Goal: Task Accomplishment & Management: Manage account settings

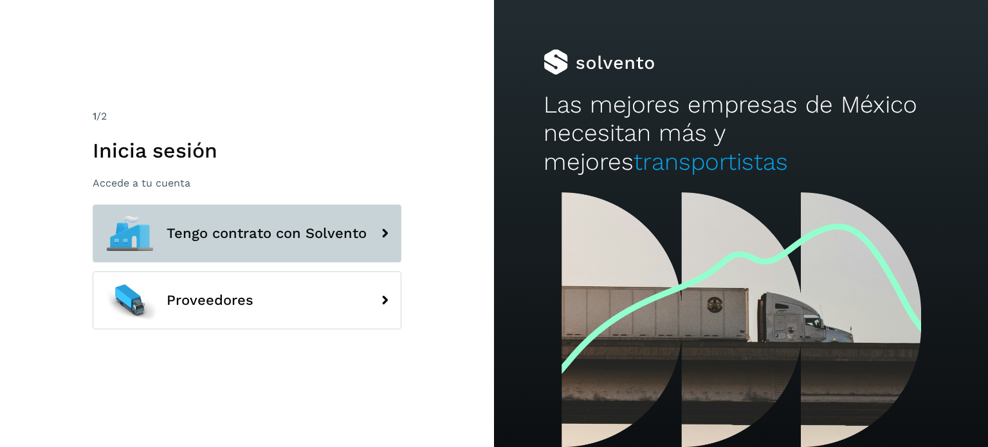
click at [316, 246] on button "Tengo contrato con Solvento" at bounding box center [247, 234] width 309 height 58
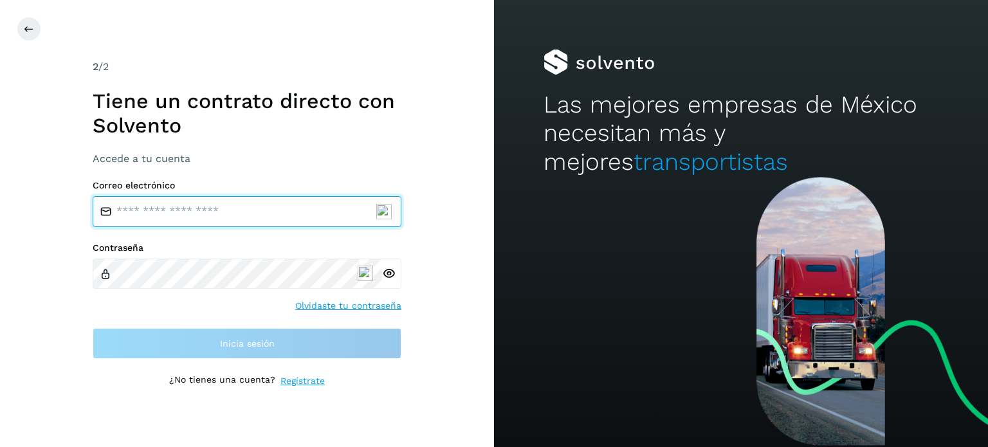
type input "**********"
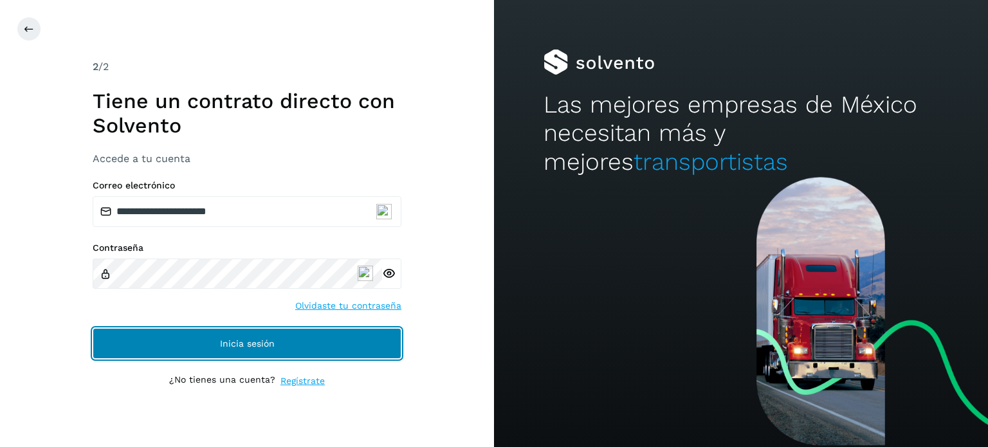
click at [226, 352] on button "Inicia sesión" at bounding box center [247, 343] width 309 height 31
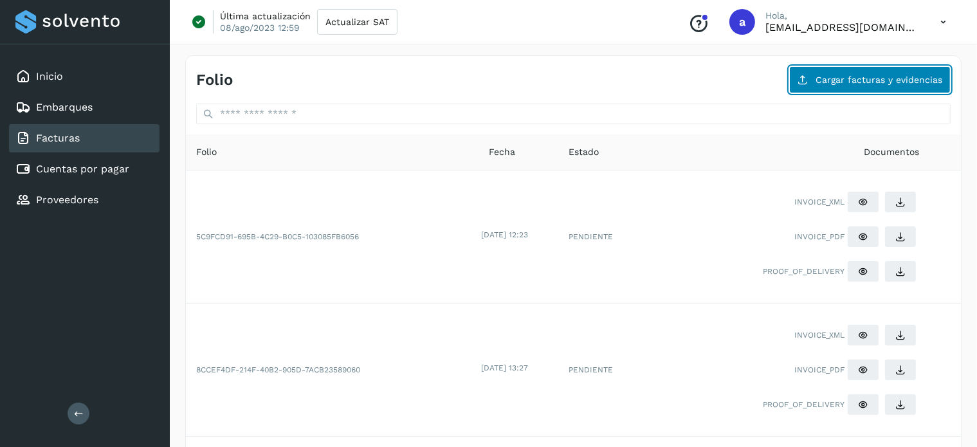
click at [847, 84] on button "Cargar facturas y evidencias" at bounding box center [869, 79] width 161 height 27
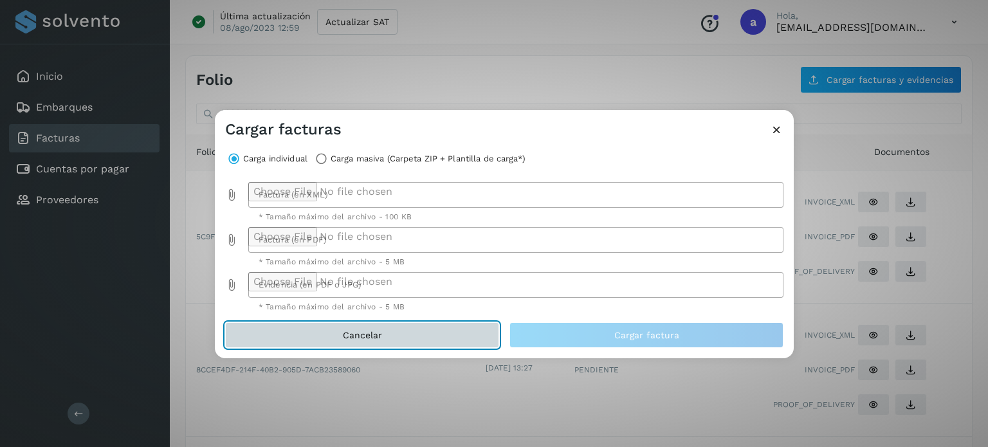
click at [434, 345] on button "Cancelar" at bounding box center [362, 335] width 274 height 26
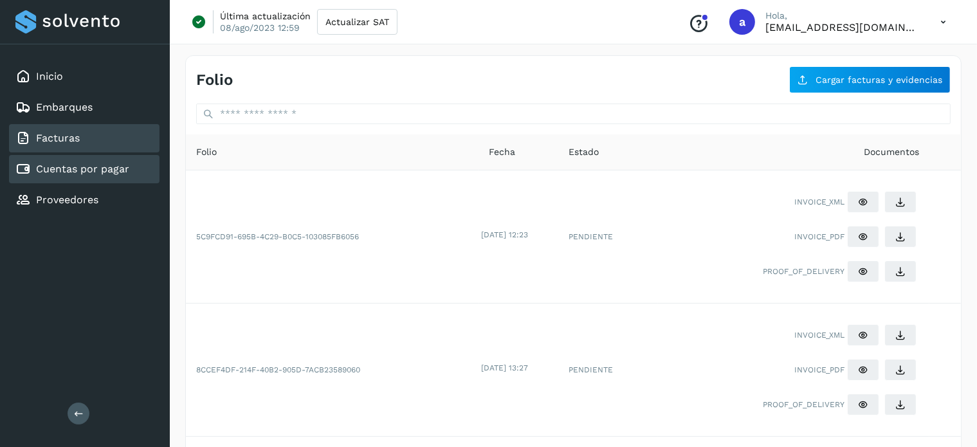
click at [118, 166] on link "Cuentas por pagar" at bounding box center [82, 169] width 93 height 12
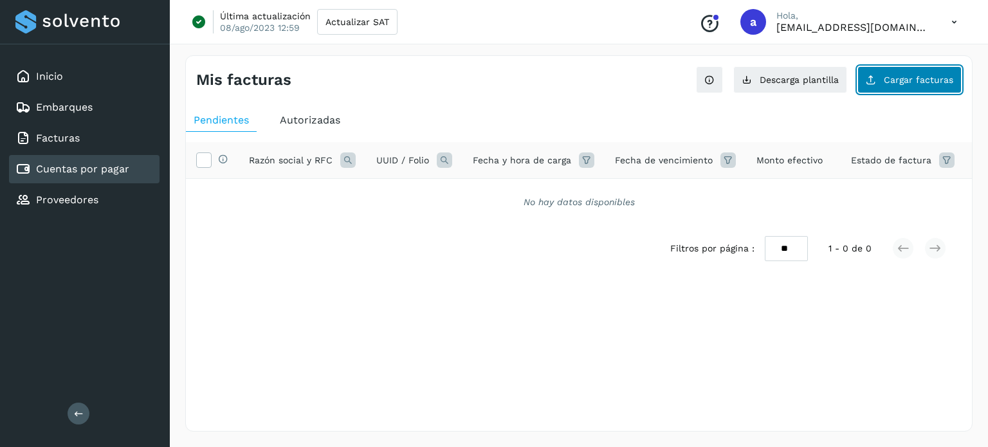
click at [922, 87] on button "Cargar facturas" at bounding box center [909, 79] width 104 height 27
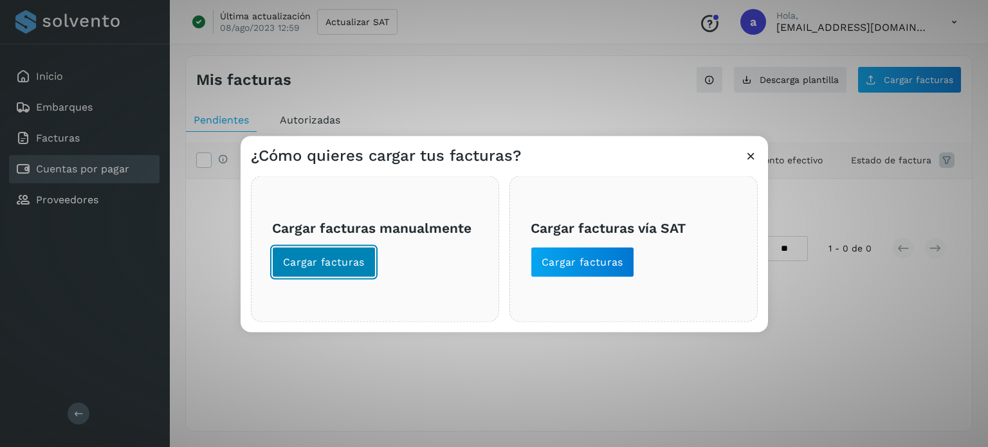
click at [315, 258] on span "Cargar facturas" at bounding box center [324, 262] width 82 height 14
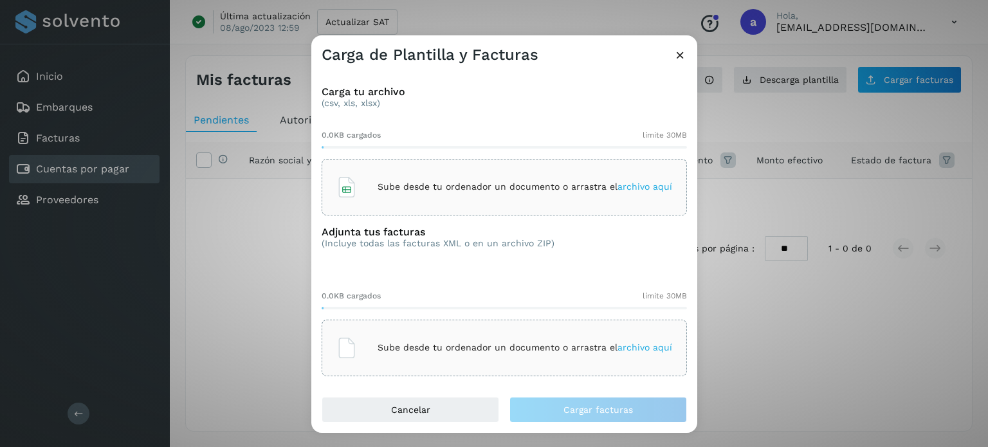
click at [637, 190] on span "archivo aquí" at bounding box center [645, 186] width 55 height 10
click at [633, 345] on span "archivo aquí" at bounding box center [645, 347] width 55 height 10
click at [644, 349] on span "archivo aquí" at bounding box center [645, 347] width 55 height 10
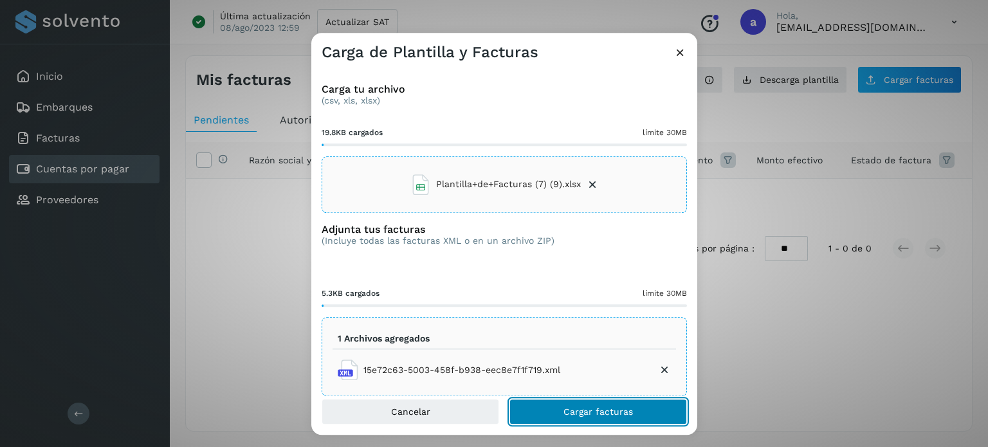
click at [583, 417] on button "Cargar facturas" at bounding box center [598, 412] width 178 height 26
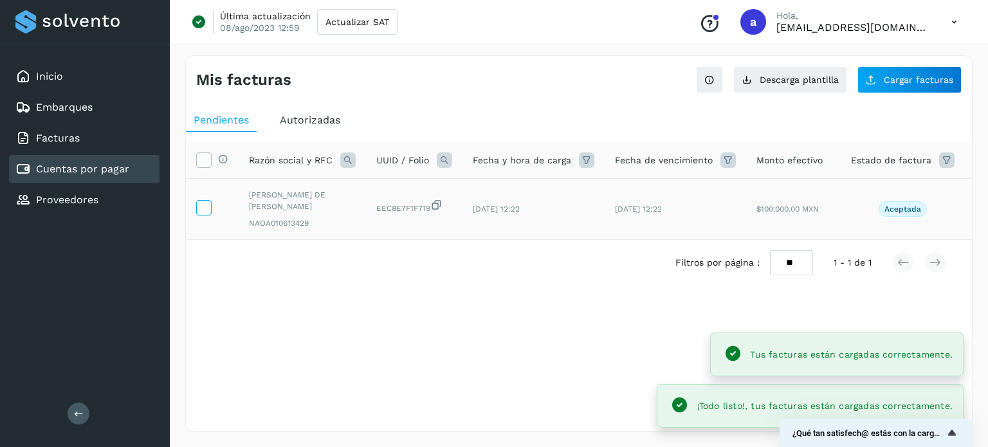
click at [199, 201] on icon at bounding box center [204, 207] width 14 height 14
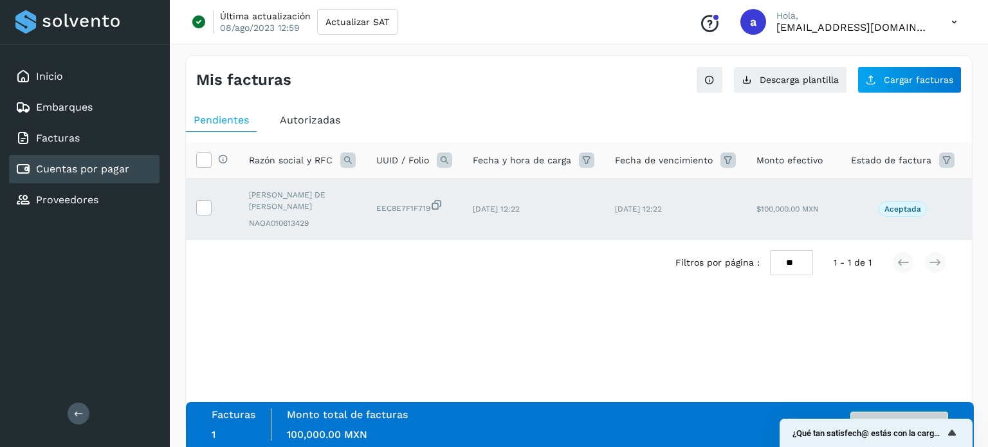
click at [911, 415] on button "Autorizar facturas" at bounding box center [899, 425] width 98 height 26
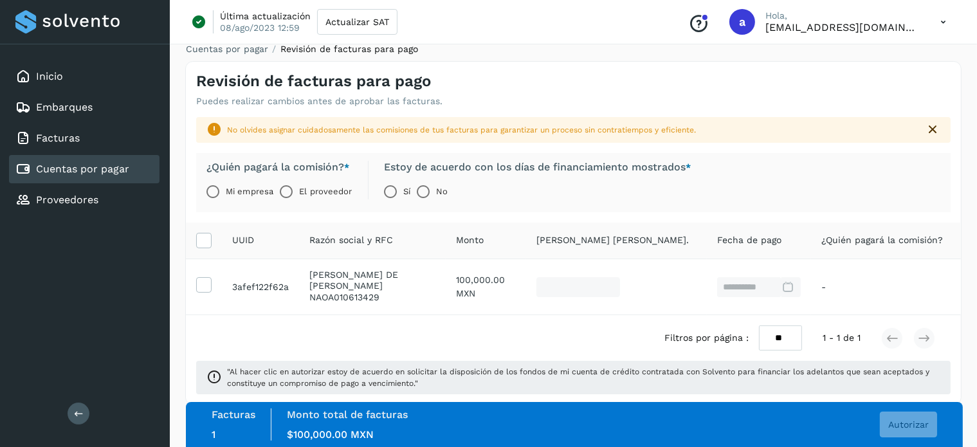
scroll to position [17, 0]
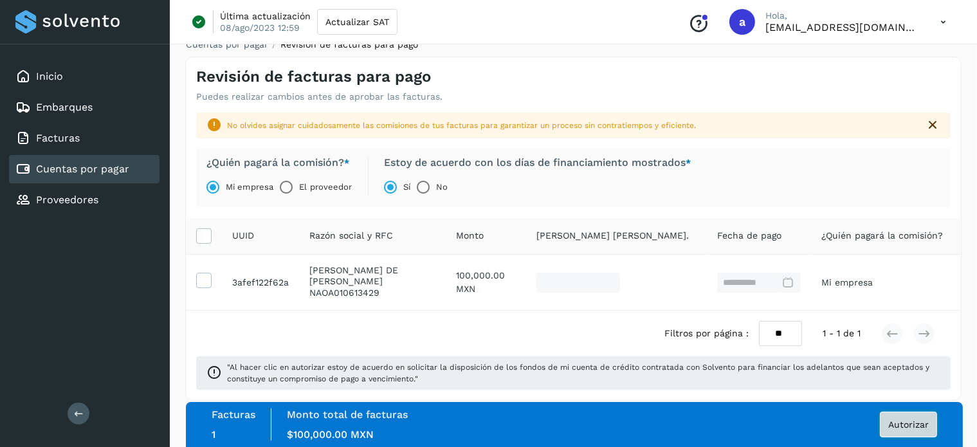
click at [897, 417] on button "Autorizar" at bounding box center [908, 425] width 57 height 26
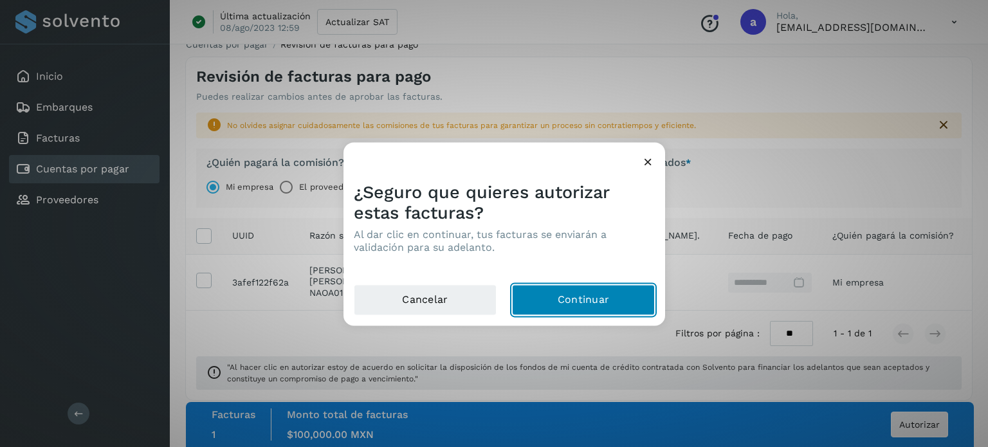
click at [591, 307] on button "Continuar" at bounding box center [583, 299] width 143 height 31
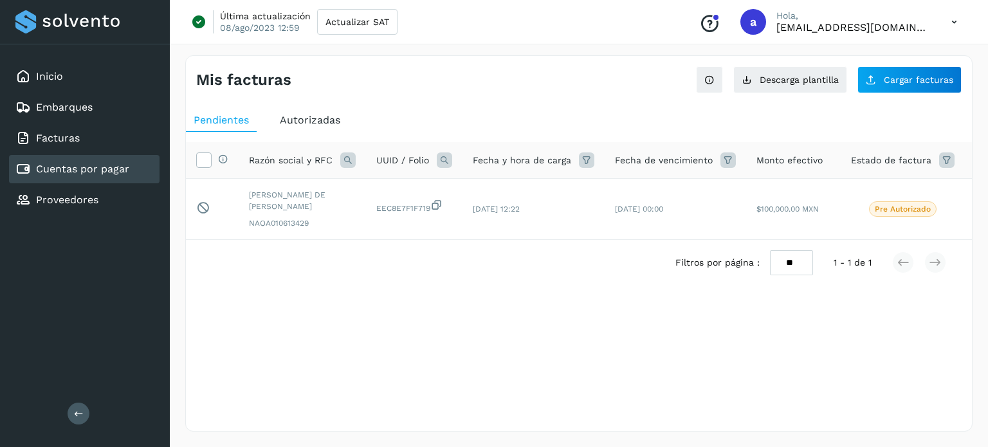
click at [362, 286] on div "Filtros por página : ** ** ** 1 - 1 de 1" at bounding box center [579, 263] width 786 height 46
click at [100, 197] on div "Proveedores" at bounding box center [84, 200] width 151 height 28
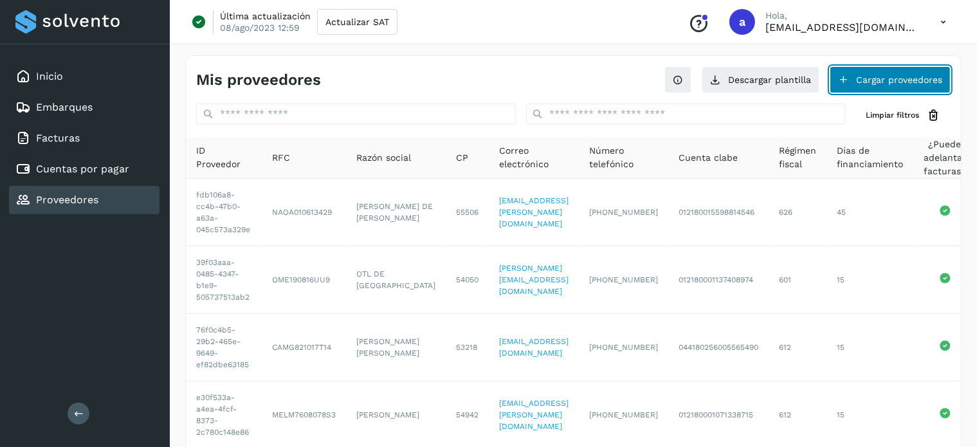
click at [879, 87] on button "Cargar proveedores" at bounding box center [890, 79] width 121 height 27
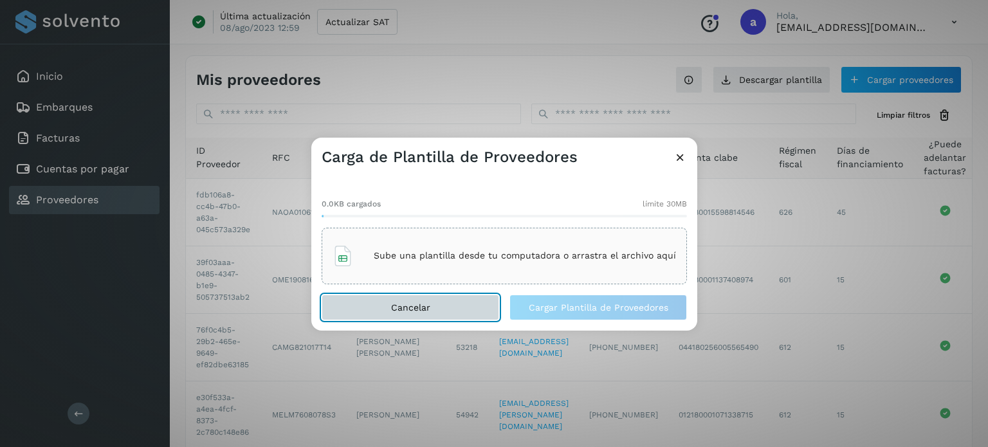
click at [434, 306] on button "Cancelar" at bounding box center [411, 308] width 178 height 26
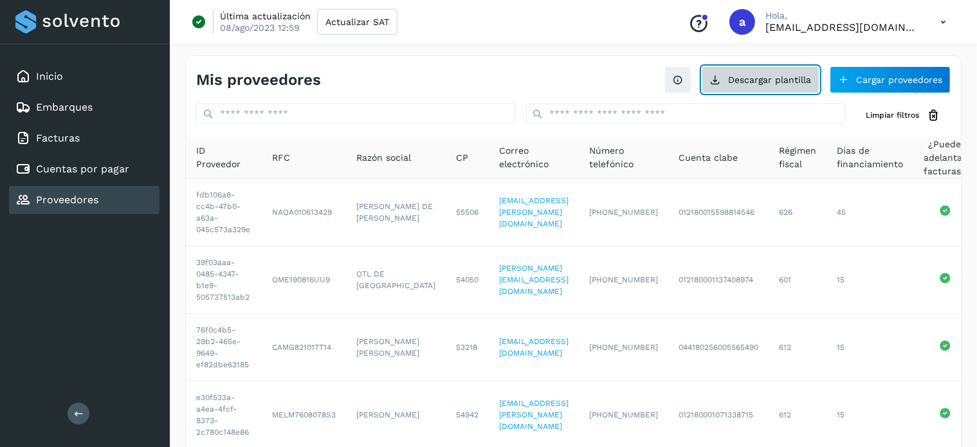
click at [737, 85] on button "Descargar plantilla" at bounding box center [761, 79] width 118 height 27
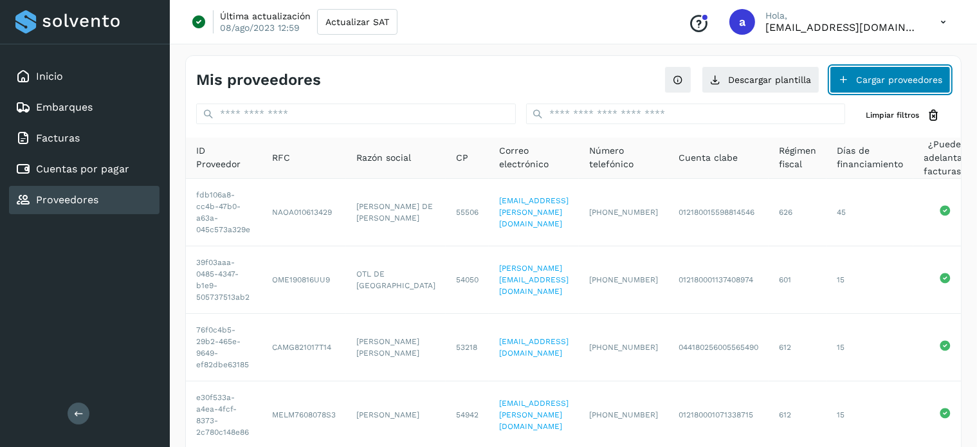
click at [885, 82] on button "Cargar proveedores" at bounding box center [890, 79] width 121 height 27
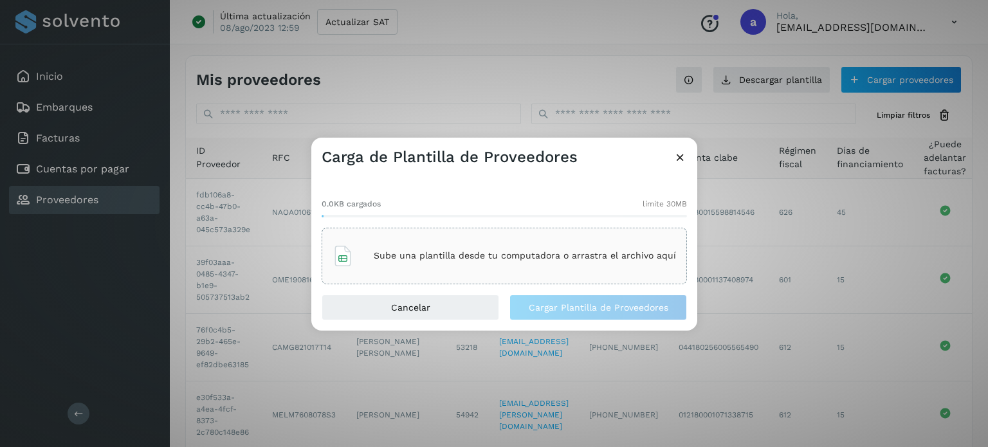
click at [548, 259] on p "Sube una plantilla desde tu computadora o arrastra el archivo aquí" at bounding box center [525, 255] width 302 height 11
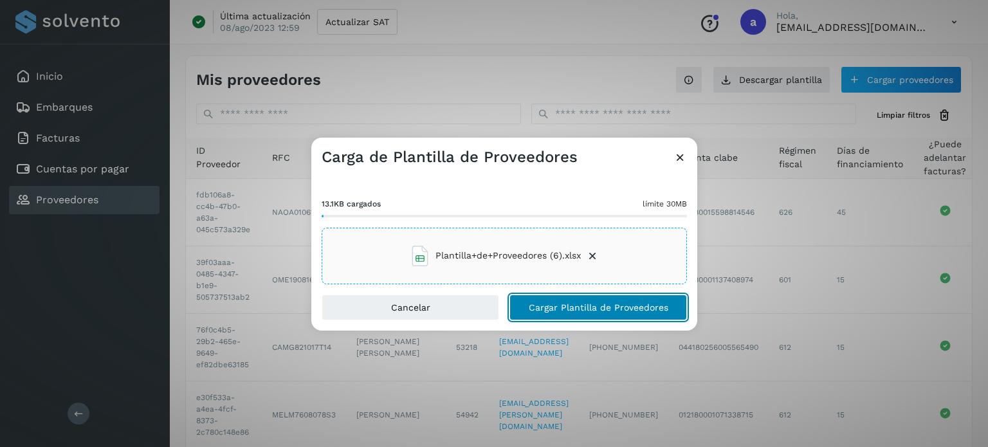
click at [569, 314] on button "Cargar Plantilla de Proveedores" at bounding box center [598, 308] width 178 height 26
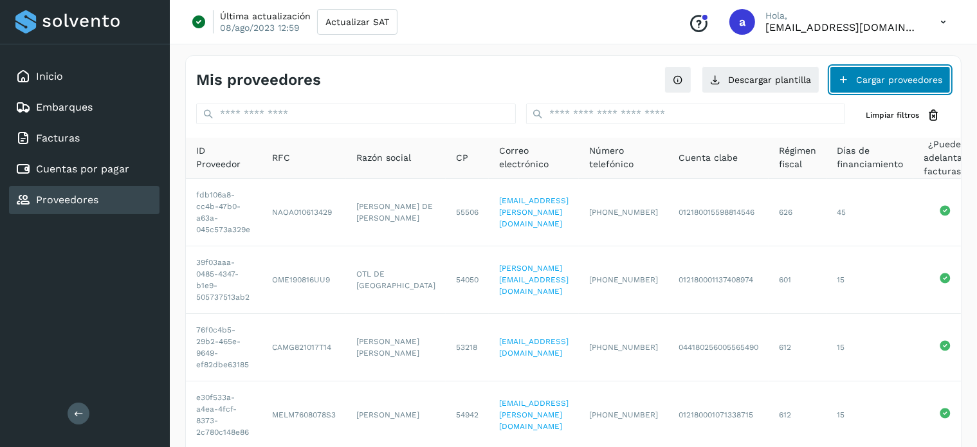
click at [903, 77] on button "Cargar proveedores" at bounding box center [890, 79] width 121 height 27
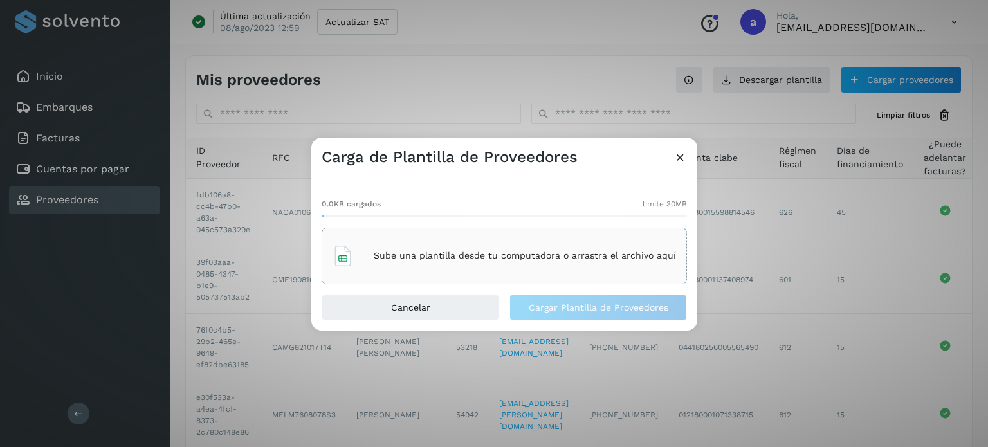
click at [538, 260] on p "Sube una plantilla desde tu computadora o arrastra el archivo aquí" at bounding box center [525, 255] width 302 height 11
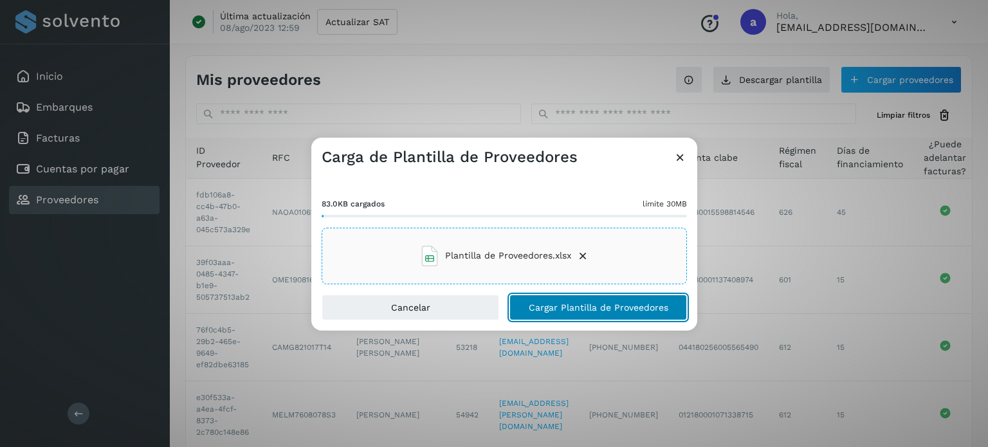
click at [551, 307] on span "Cargar Plantilla de Proveedores" at bounding box center [599, 307] width 140 height 9
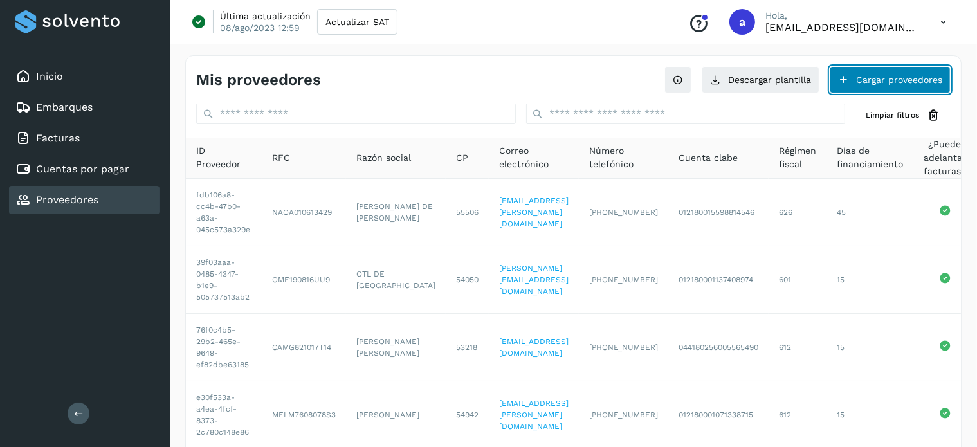
click at [859, 87] on button "Cargar proveedores" at bounding box center [890, 79] width 121 height 27
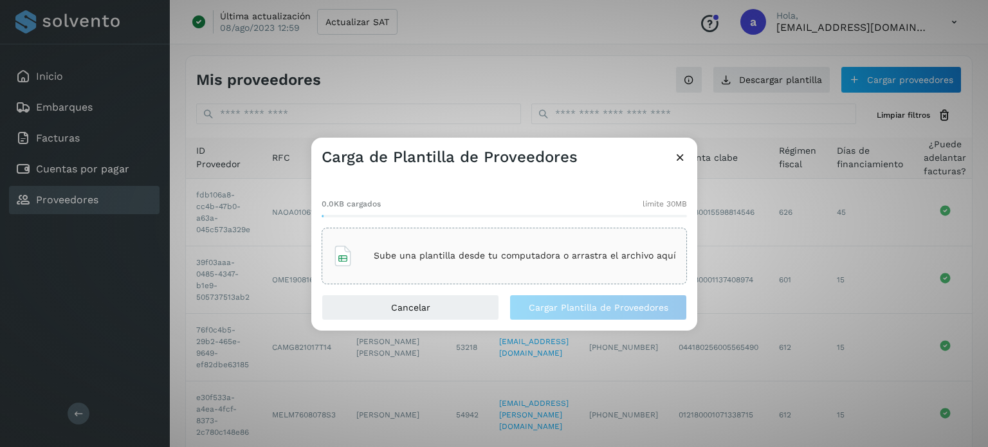
click at [538, 268] on div "Sube una plantilla desde tu computadora o arrastra el archivo aquí" at bounding box center [504, 256] width 343 height 35
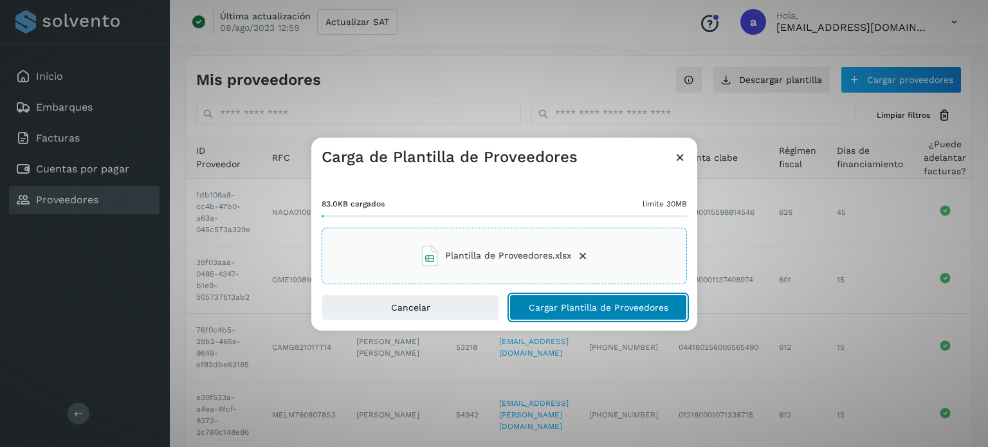
click at [579, 304] on span "Cargar Plantilla de Proveedores" at bounding box center [599, 307] width 140 height 9
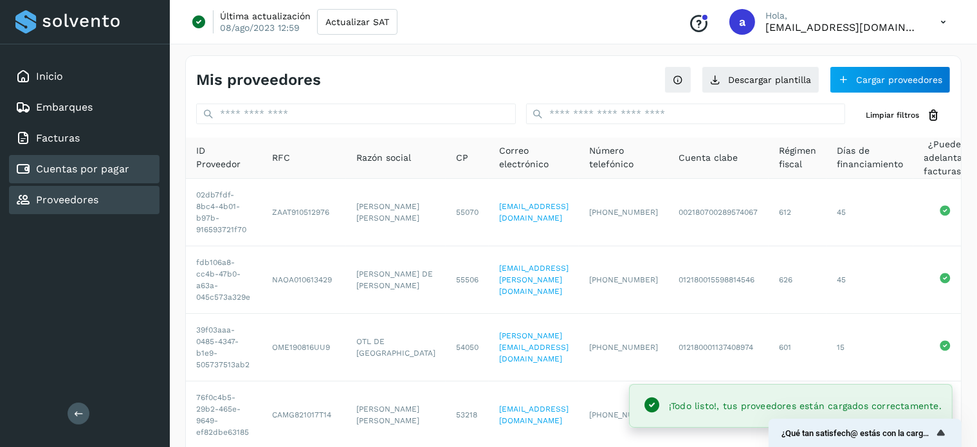
click at [80, 169] on link "Cuentas por pagar" at bounding box center [82, 169] width 93 height 12
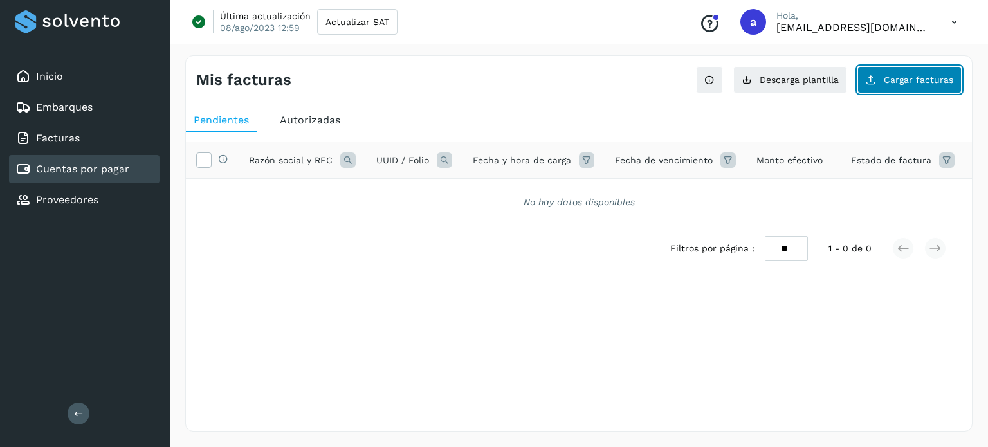
click at [883, 82] on button "Cargar facturas" at bounding box center [909, 79] width 104 height 27
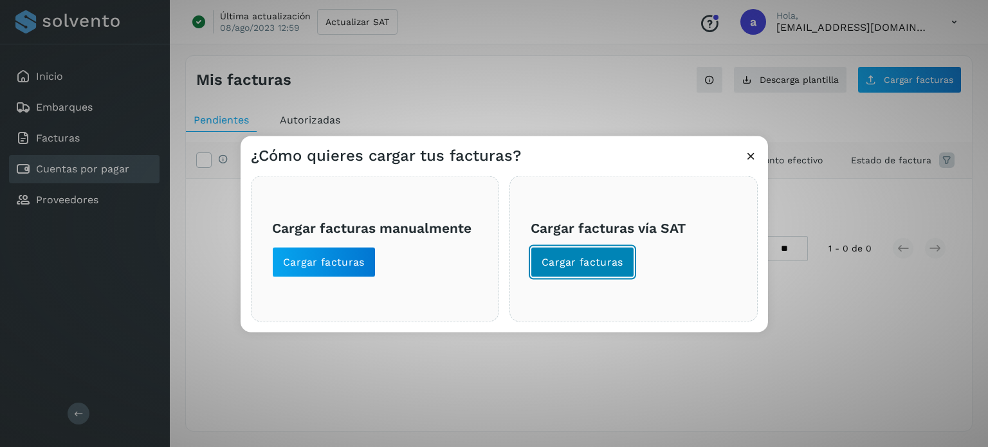
click at [577, 268] on span "Cargar facturas" at bounding box center [583, 262] width 82 height 14
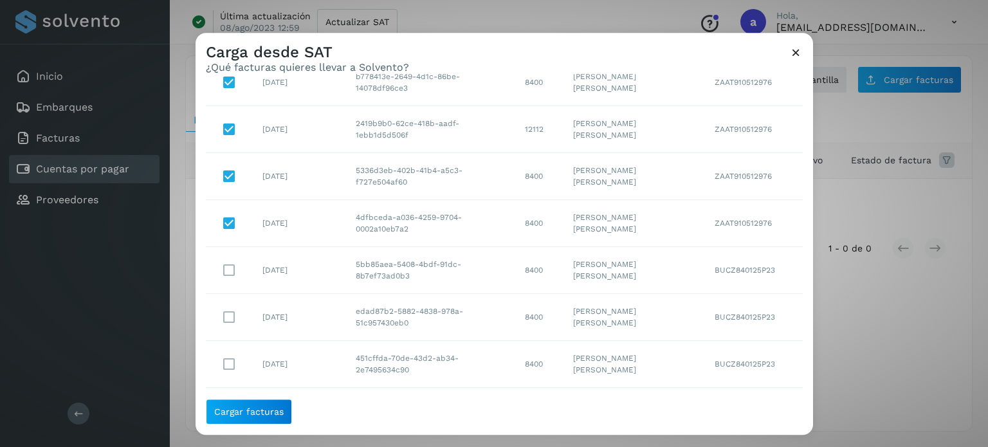
scroll to position [129, 0]
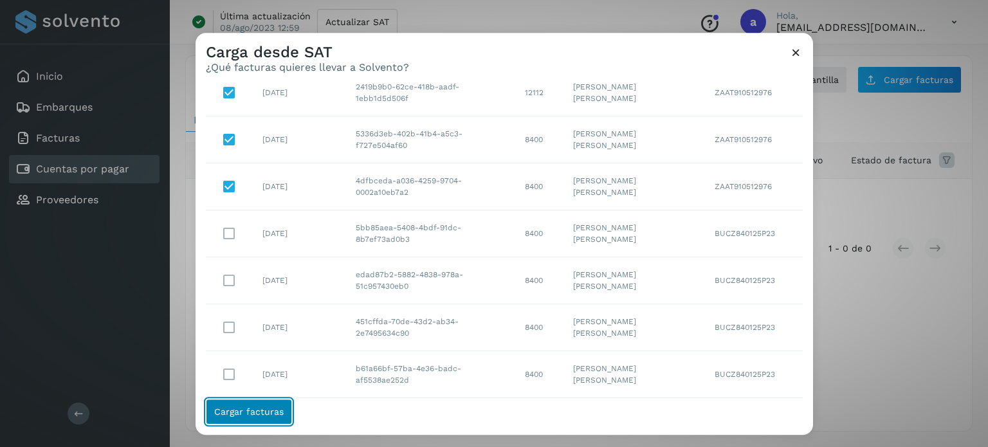
click at [257, 403] on button "Cargar facturas" at bounding box center [249, 412] width 86 height 26
click at [909, 341] on div "Carga desde SAT ¿Qué facturas quieres llevar a Solvento? Selecciona un rango de…" at bounding box center [494, 223] width 988 height 447
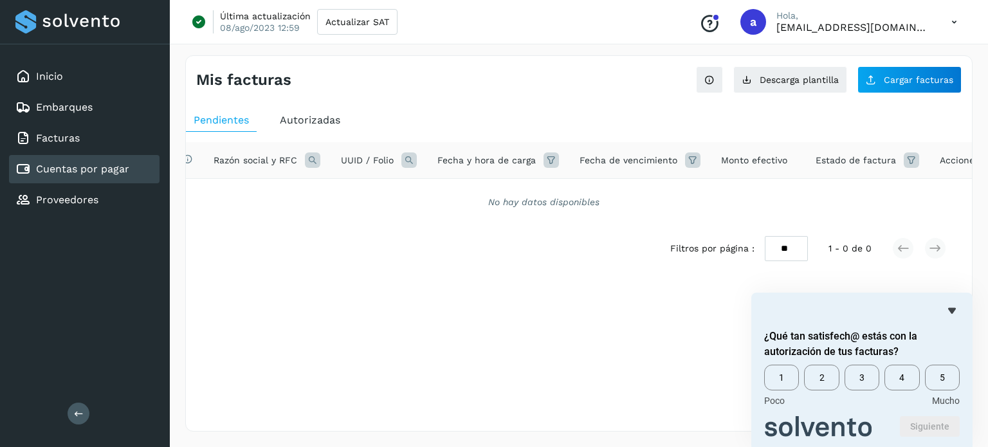
scroll to position [0, 53]
click at [938, 376] on span "5" at bounding box center [942, 378] width 35 height 26
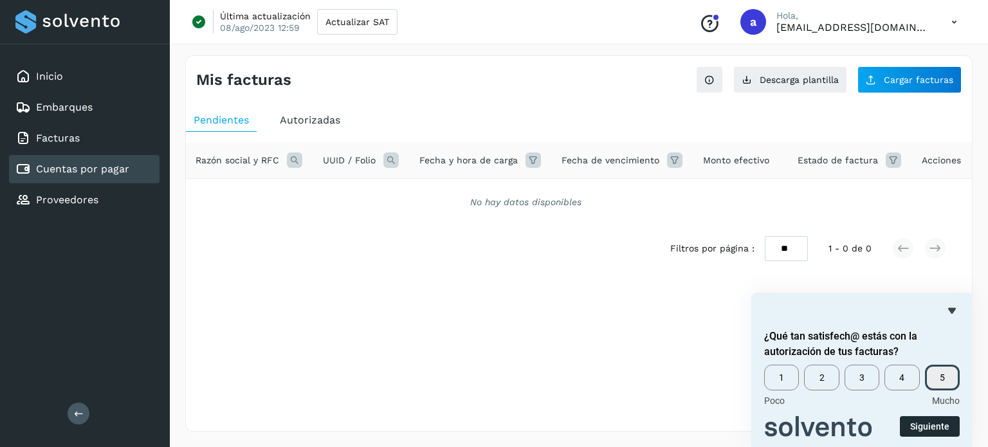
click at [927, 424] on button "Siguiente" at bounding box center [930, 426] width 60 height 21
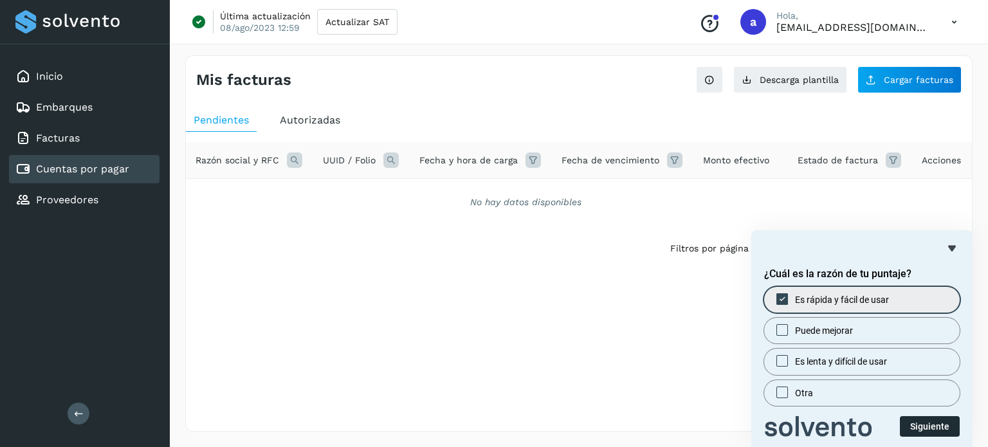
click at [918, 425] on button "Siguiente" at bounding box center [930, 426] width 60 height 21
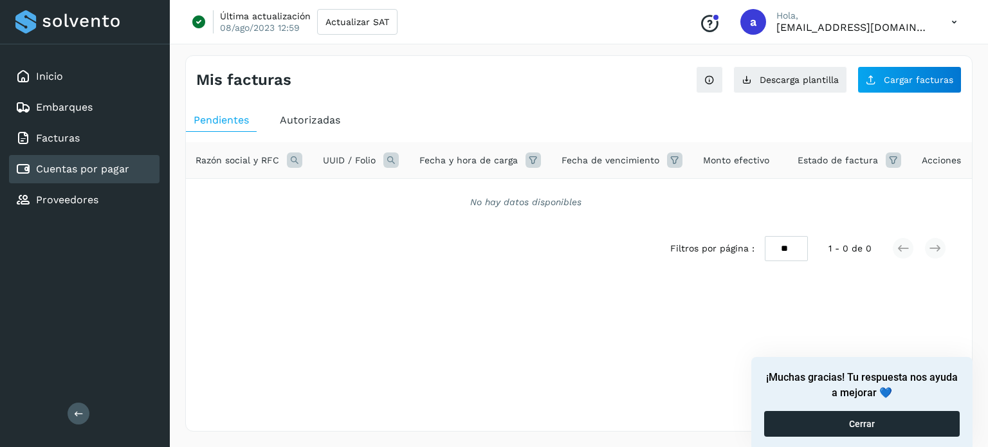
click at [807, 417] on button "Cerrar" at bounding box center [862, 424] width 196 height 26
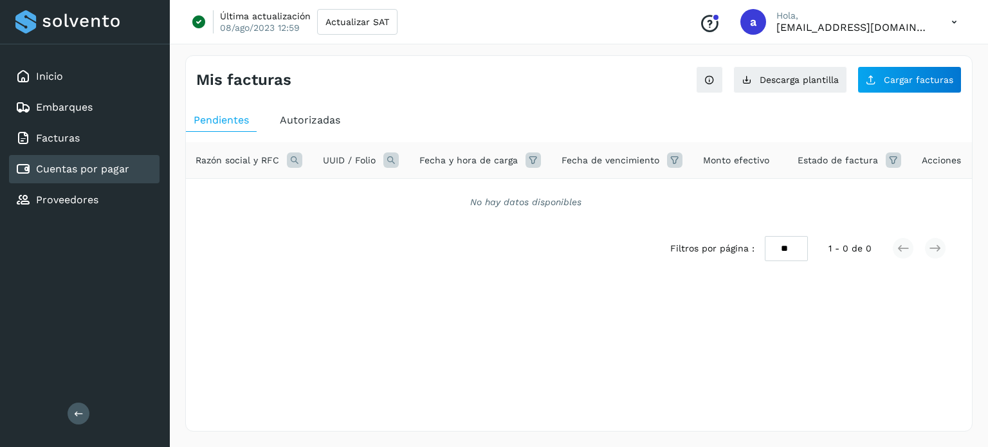
click at [634, 331] on div "Mis facturas Ver instrucciones para cargar Facturas Descarga plantilla Cargar f…" at bounding box center [578, 243] width 787 height 376
click at [893, 80] on span "Cargar facturas" at bounding box center [918, 79] width 69 height 9
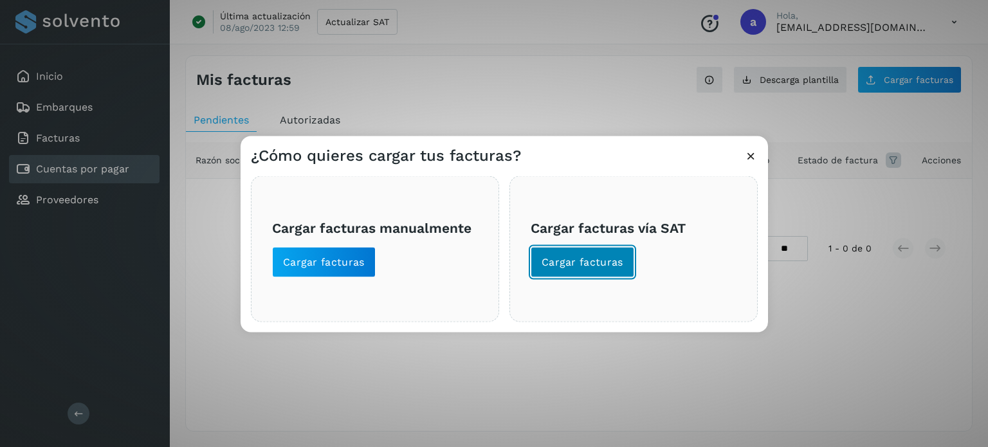
click at [584, 268] on span "Cargar facturas" at bounding box center [583, 262] width 82 height 14
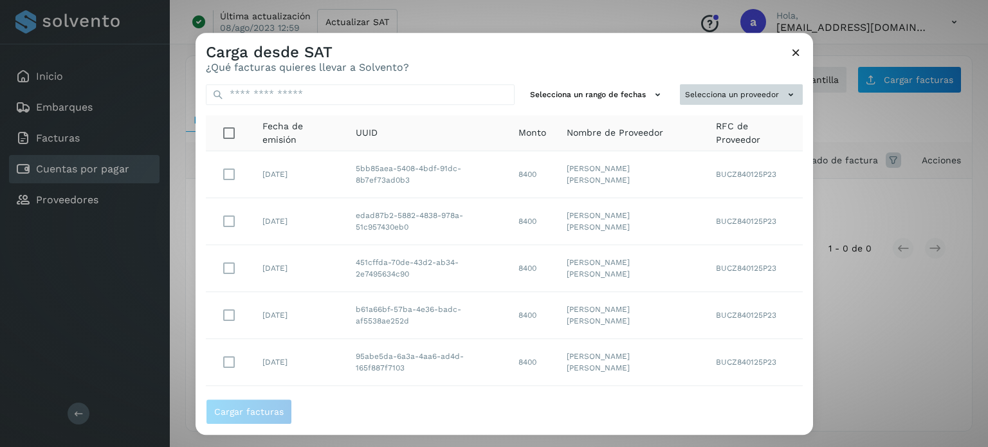
click at [766, 101] on button "Selecciona un proveedor" at bounding box center [741, 94] width 123 height 21
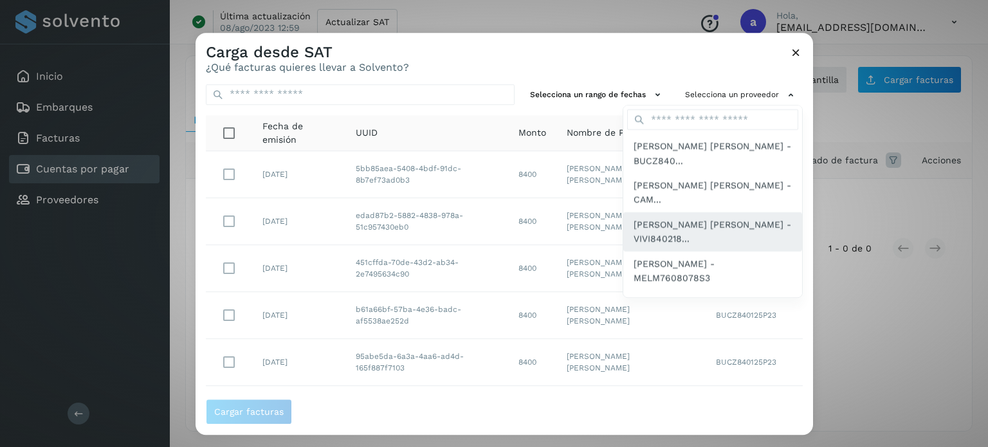
scroll to position [188, 0]
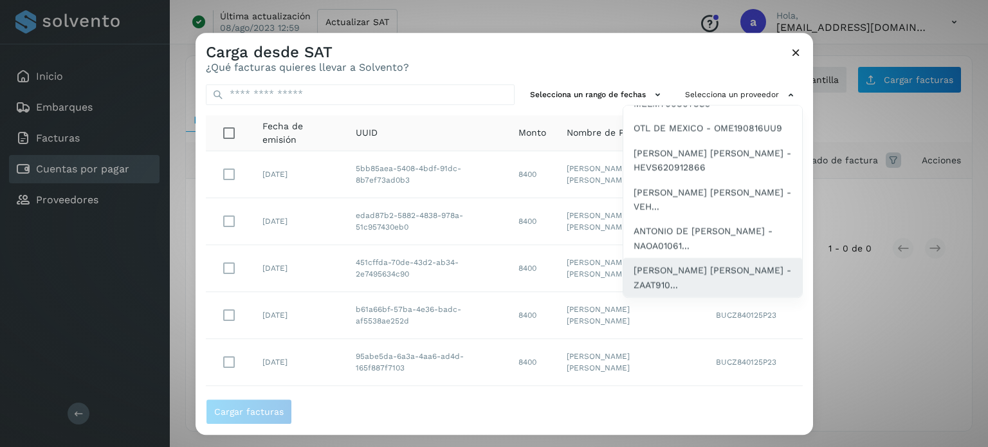
click at [713, 278] on span "[PERSON_NAME] [PERSON_NAME] - ZAAT910..." at bounding box center [713, 277] width 158 height 29
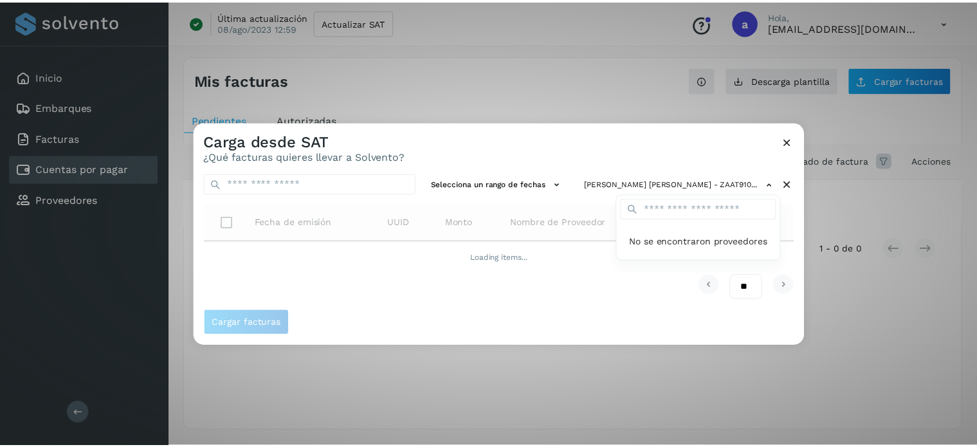
scroll to position [0, 0]
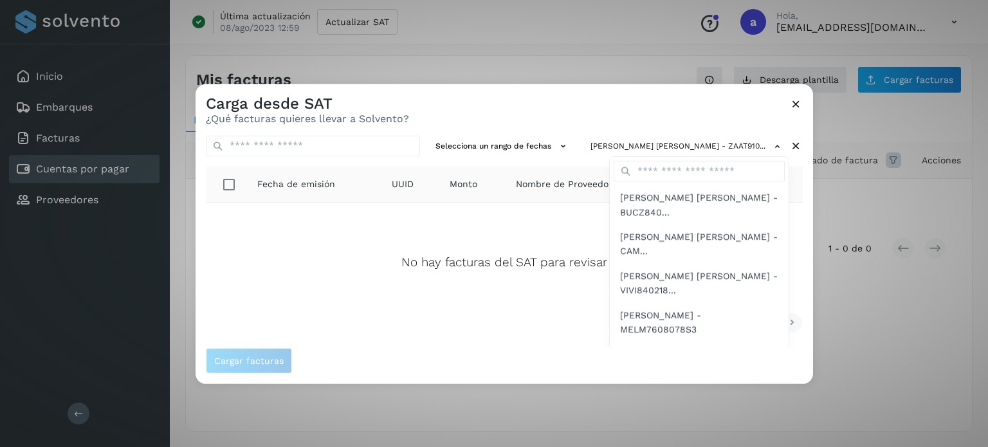
click at [468, 331] on div at bounding box center [690, 307] width 988 height 447
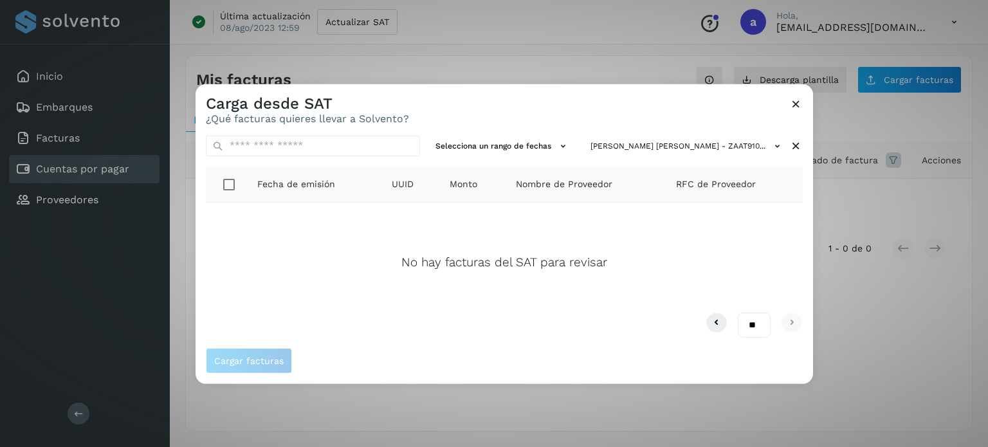
click at [903, 317] on div "Carga desde SAT ¿Qué facturas quieres llevar a Solvento? Selecciona un rango de…" at bounding box center [494, 223] width 988 height 447
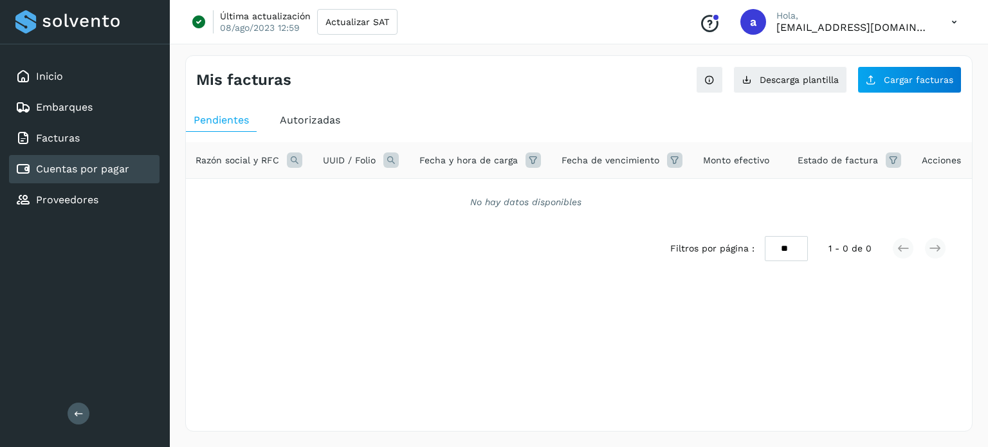
click at [322, 119] on span "Autorizadas" at bounding box center [310, 120] width 60 height 12
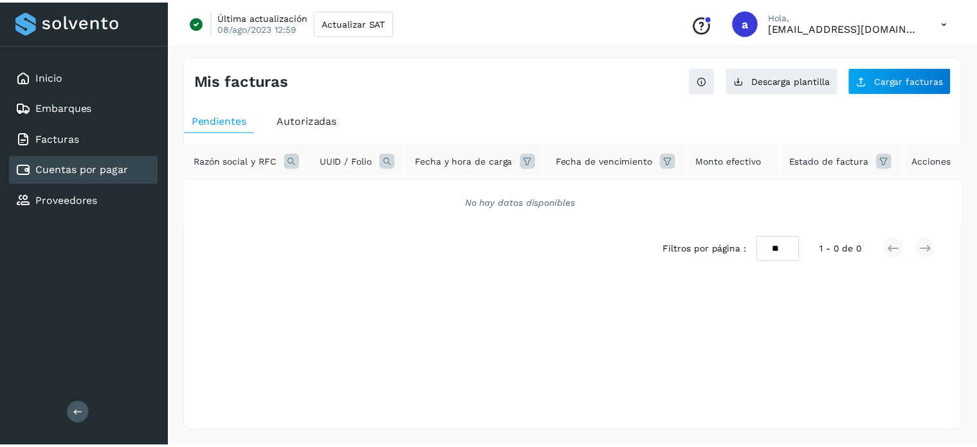
scroll to position [0, 36]
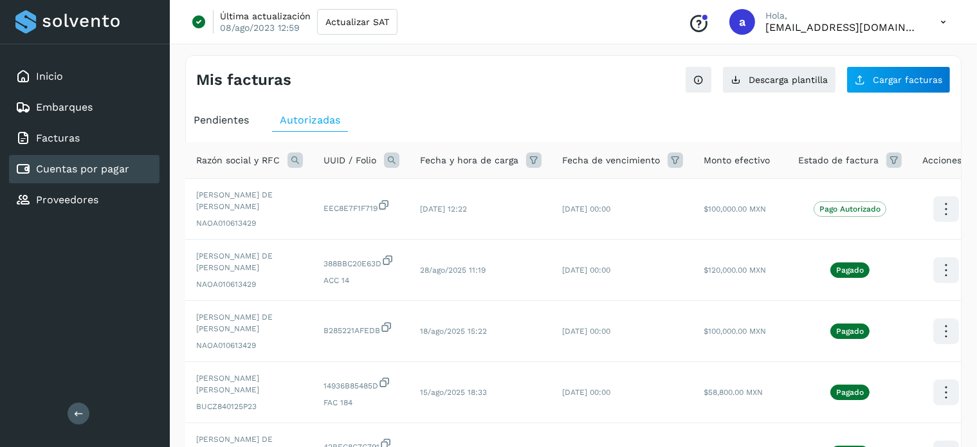
click at [232, 120] on span "Pendientes" at bounding box center [221, 120] width 55 height 12
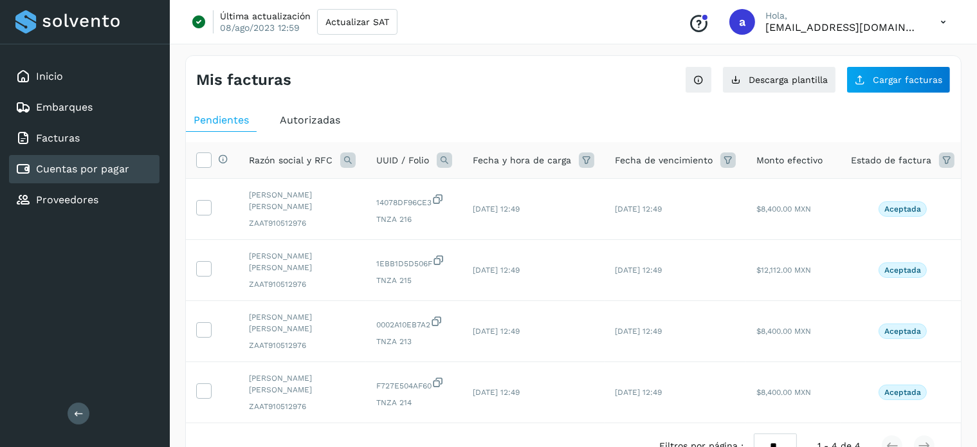
drag, startPoint x: 203, startPoint y: 161, endPoint x: 219, endPoint y: 169, distance: 17.8
click at [203, 161] on icon at bounding box center [204, 159] width 14 height 14
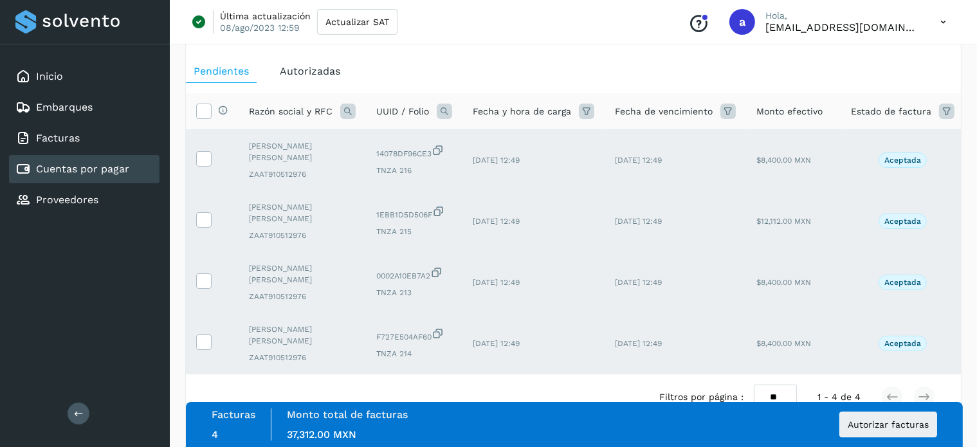
scroll to position [95, 0]
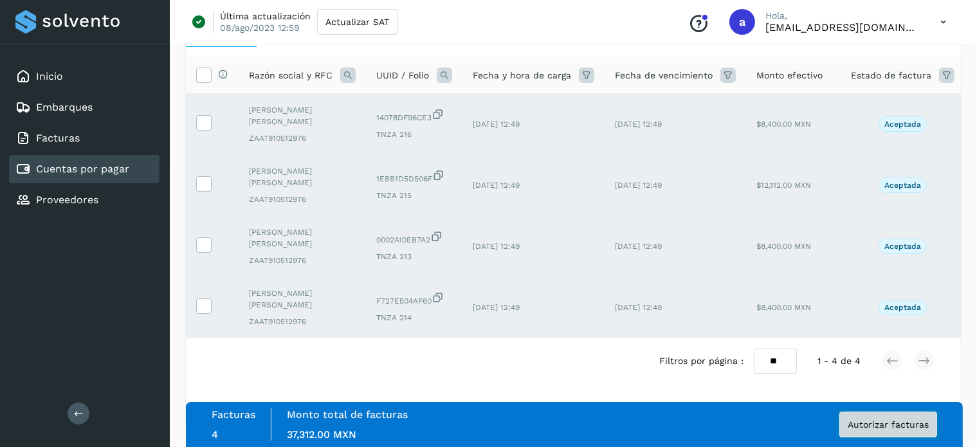
click at [871, 428] on span "Autorizar facturas" at bounding box center [888, 424] width 81 height 9
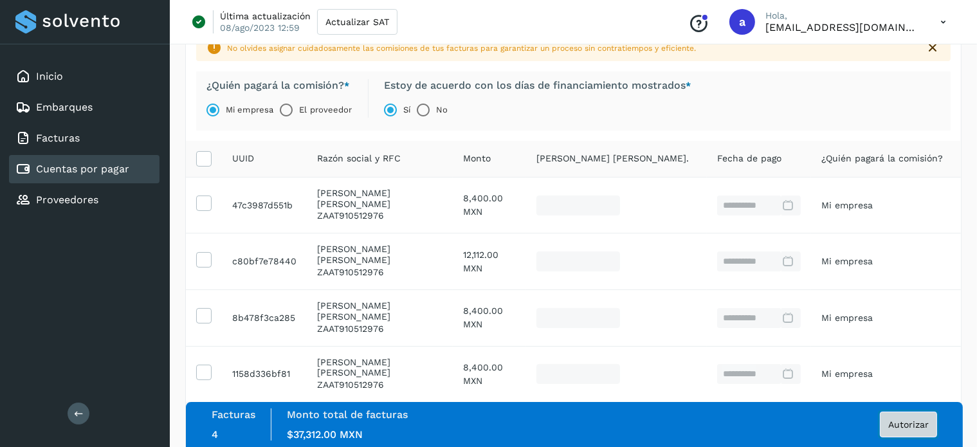
click at [924, 432] on button "Autorizar" at bounding box center [908, 425] width 57 height 26
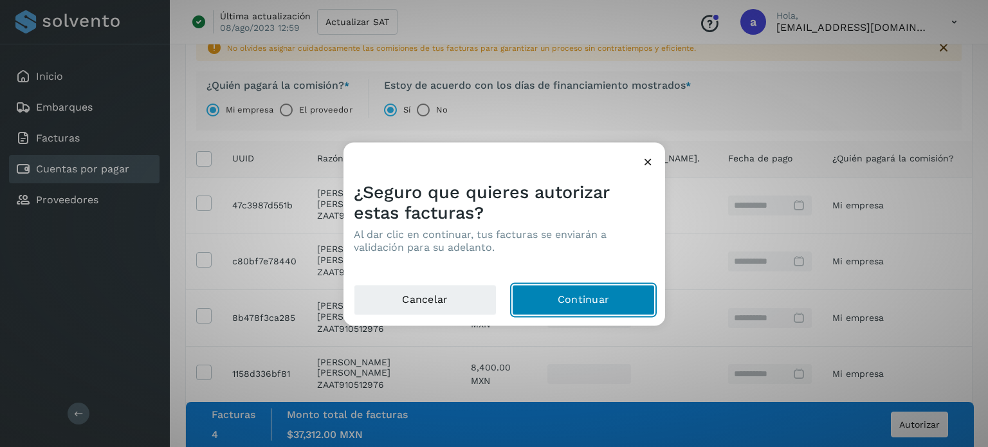
click at [614, 289] on button "Continuar" at bounding box center [583, 299] width 143 height 31
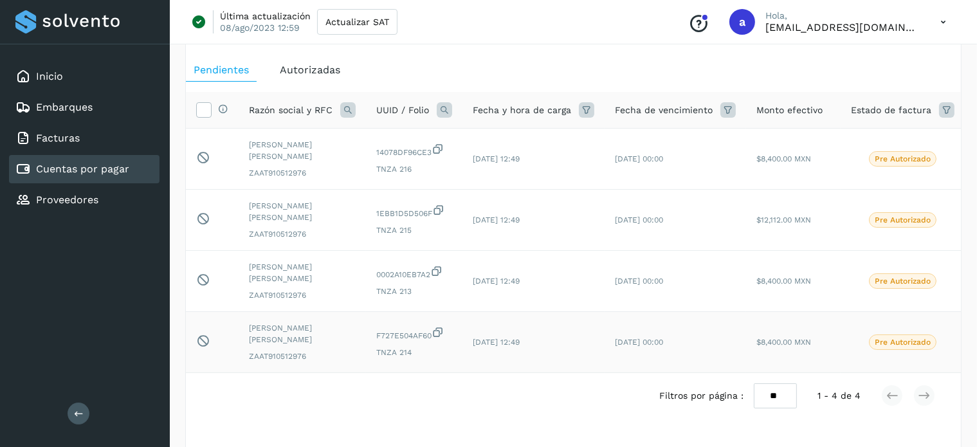
scroll to position [64, 0]
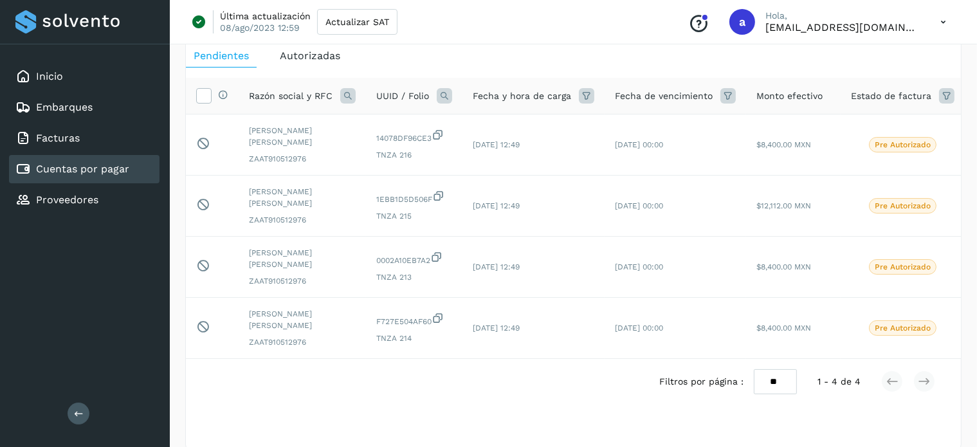
click at [461, 394] on div "Filtros por página : ** ** ** 1 - 4 de 4" at bounding box center [573, 382] width 775 height 46
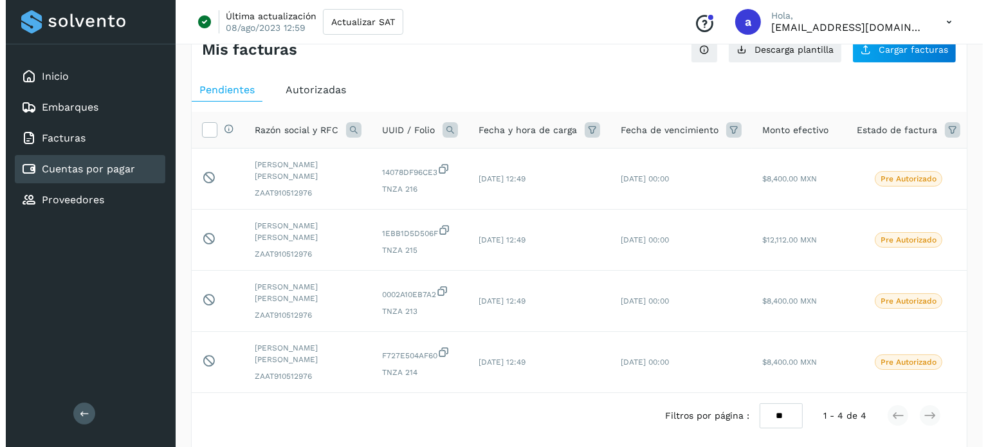
scroll to position [0, 0]
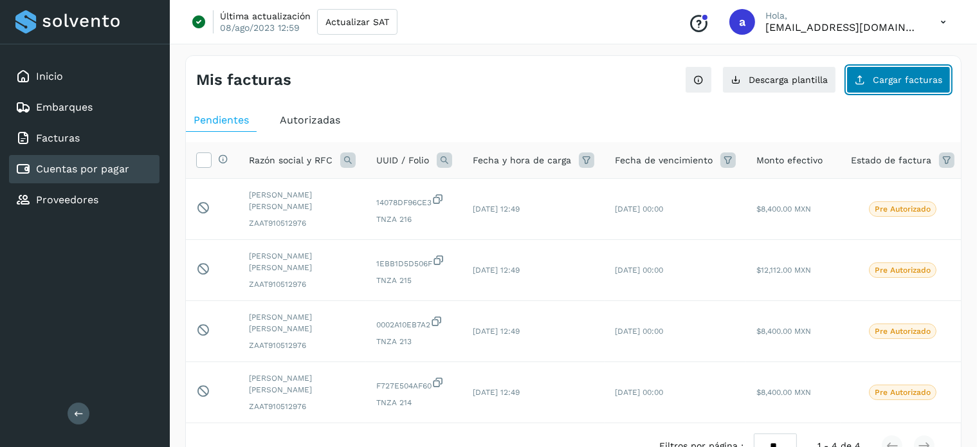
click at [875, 82] on span "Cargar facturas" at bounding box center [907, 79] width 69 height 9
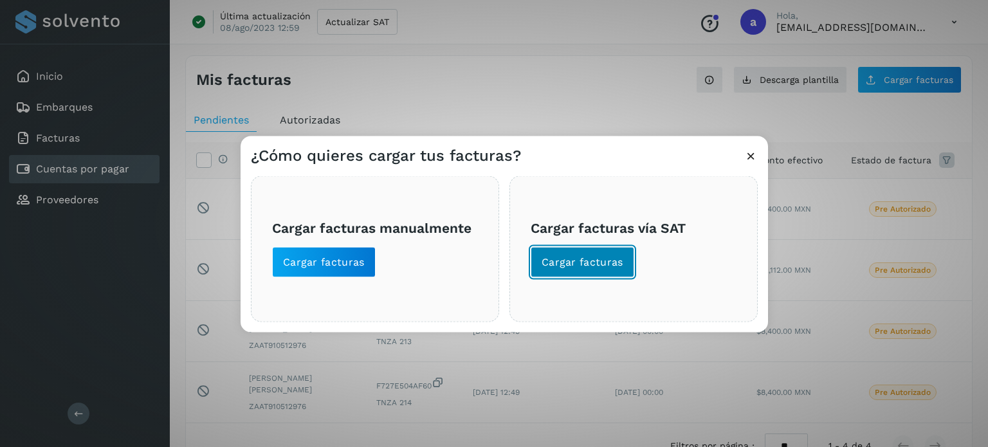
click at [583, 258] on span "Cargar facturas" at bounding box center [583, 262] width 82 height 14
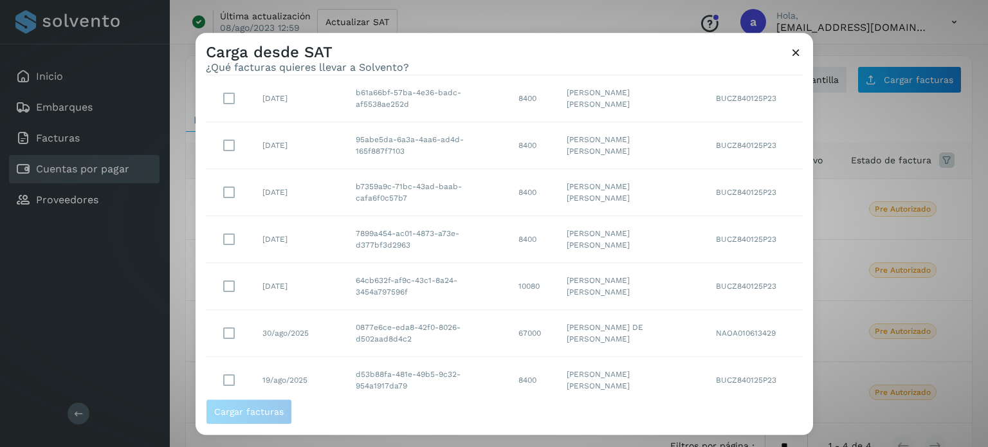
scroll to position [255, 0]
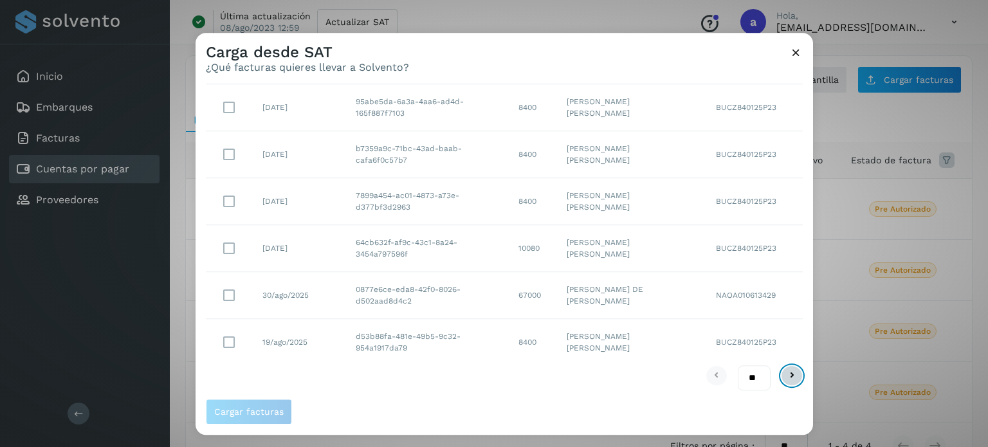
click at [790, 375] on button at bounding box center [792, 376] width 22 height 21
click at [784, 375] on icon at bounding box center [791, 376] width 15 height 15
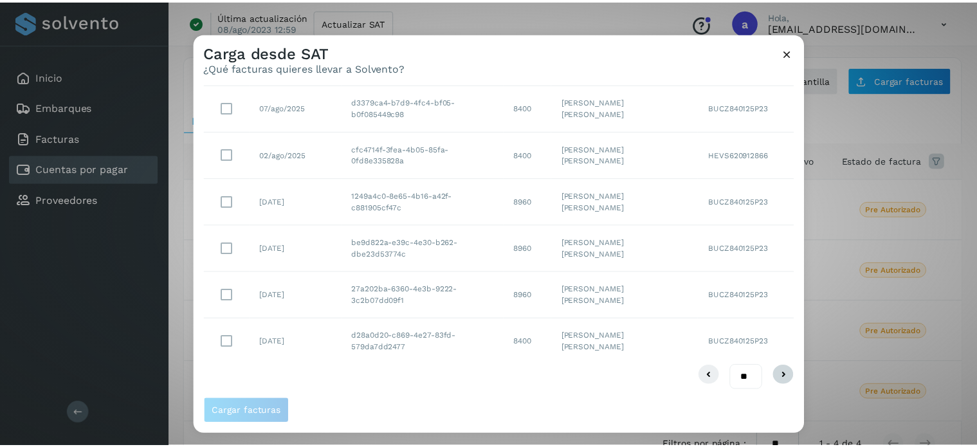
scroll to position [0, 0]
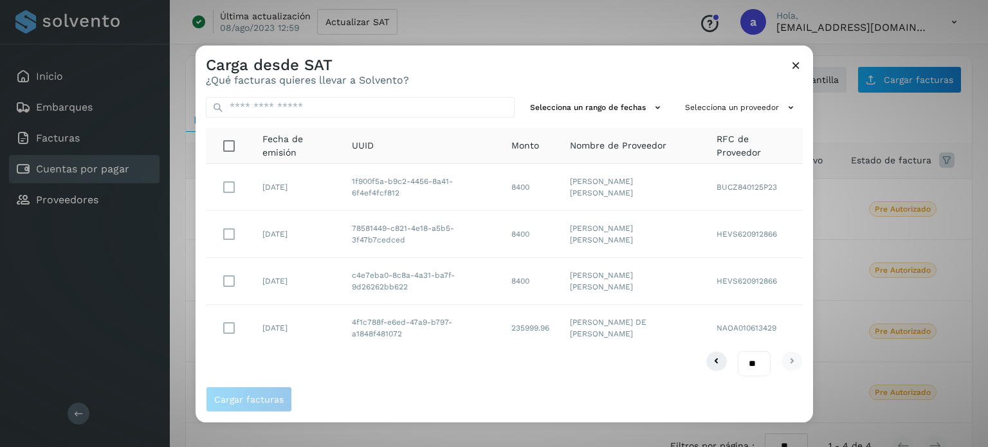
click at [799, 61] on icon at bounding box center [796, 65] width 14 height 14
